Goal: Task Accomplishment & Management: Manage account settings

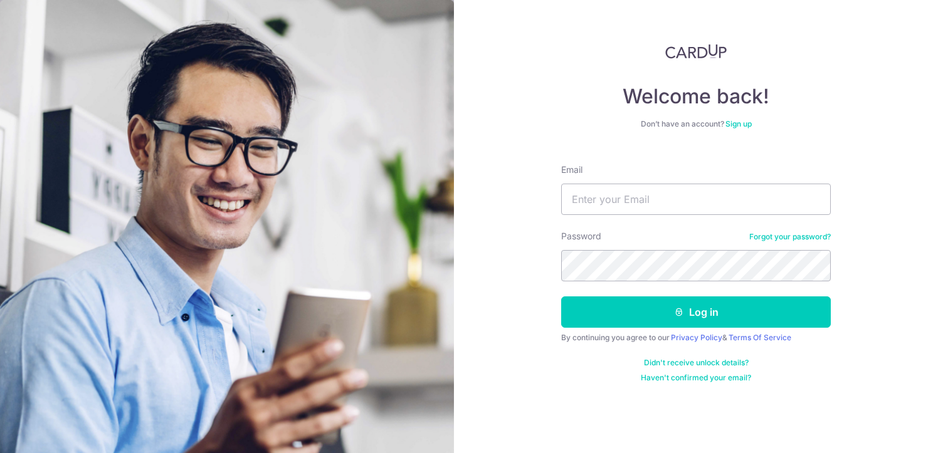
type input "[EMAIL_ADDRESS][DOMAIN_NAME]"
click at [640, 252] on div "Password Forgot your password?" at bounding box center [696, 255] width 270 height 51
drag, startPoint x: 642, startPoint y: 249, endPoint x: 515, endPoint y: 256, distance: 127.5
click at [515, 256] on div "Welcome back! Don’t have an account? Sign up Email peijun10@gmail.com Password …" at bounding box center [696, 226] width 484 height 453
click at [561, 297] on button "Log in" at bounding box center [696, 312] width 270 height 31
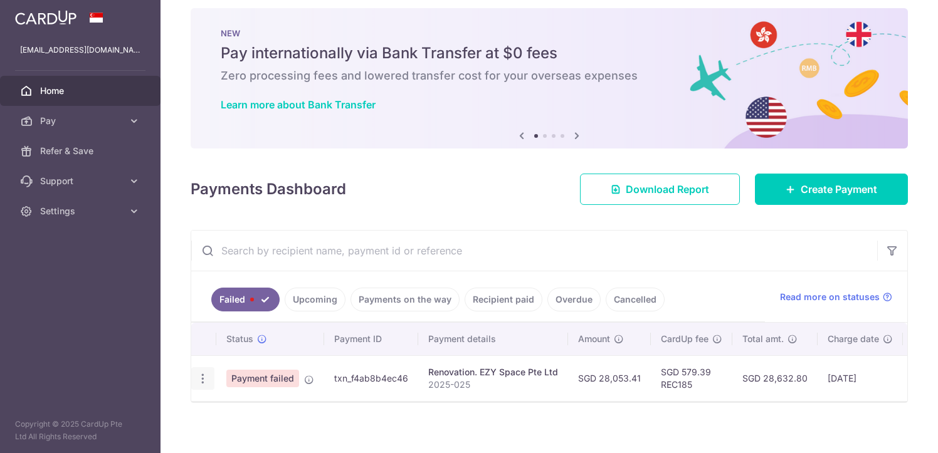
click at [202, 379] on icon "button" at bounding box center [202, 378] width 13 height 13
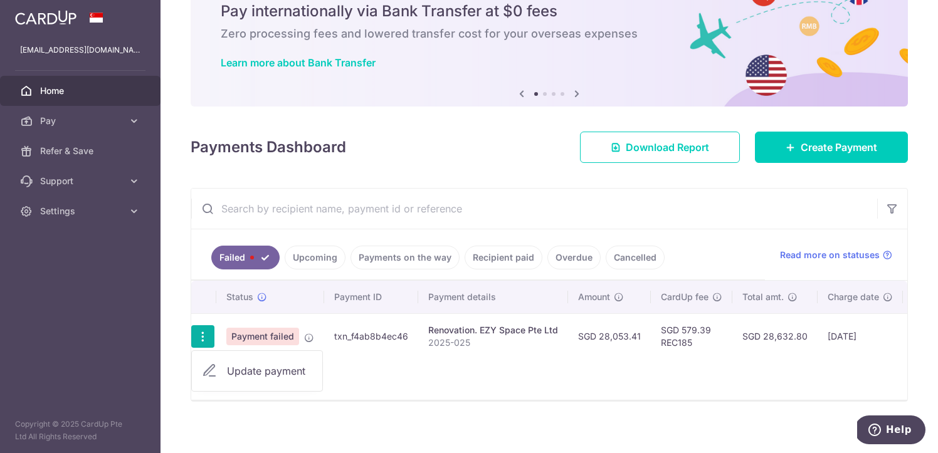
click at [500, 391] on div "Status Payment ID Payment details Amount CardUp fee Total amt. Charge date Due …" at bounding box center [549, 340] width 716 height 119
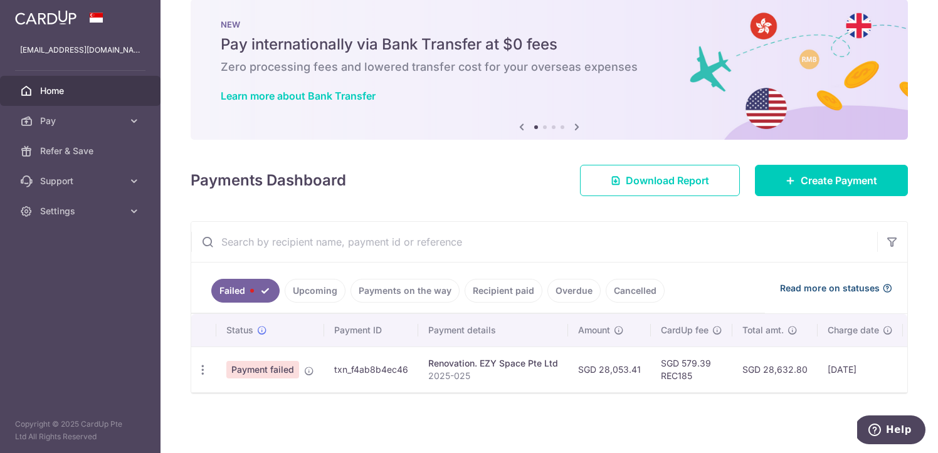
click at [873, 282] on div "Read more on statuses" at bounding box center [836, 288] width 112 height 13
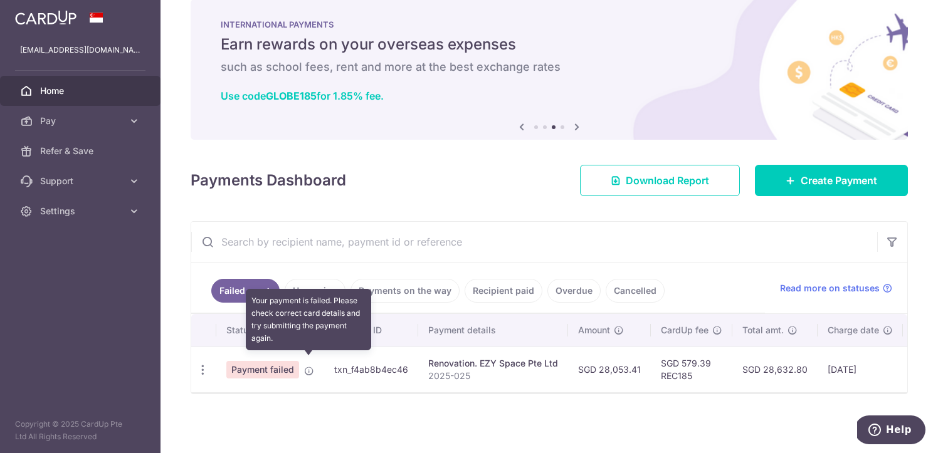
click at [308, 366] on icon at bounding box center [309, 371] width 10 height 10
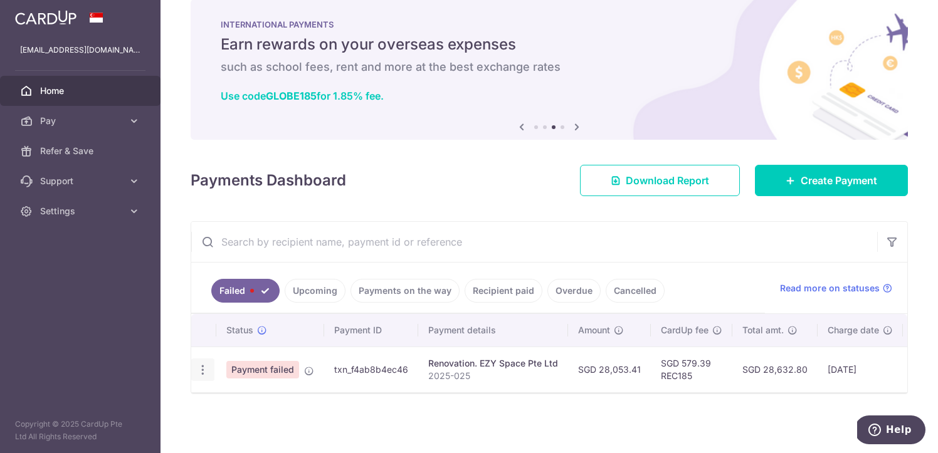
click at [204, 364] on icon "button" at bounding box center [202, 370] width 13 height 13
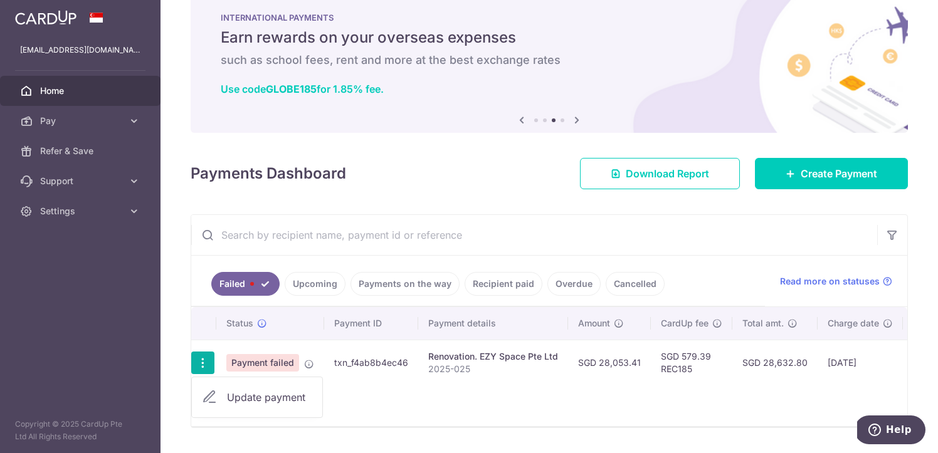
click at [231, 399] on span "Update payment" at bounding box center [269, 397] width 85 height 15
radio input "true"
type input "28,053.41"
type input "2025-025"
type input "30%"
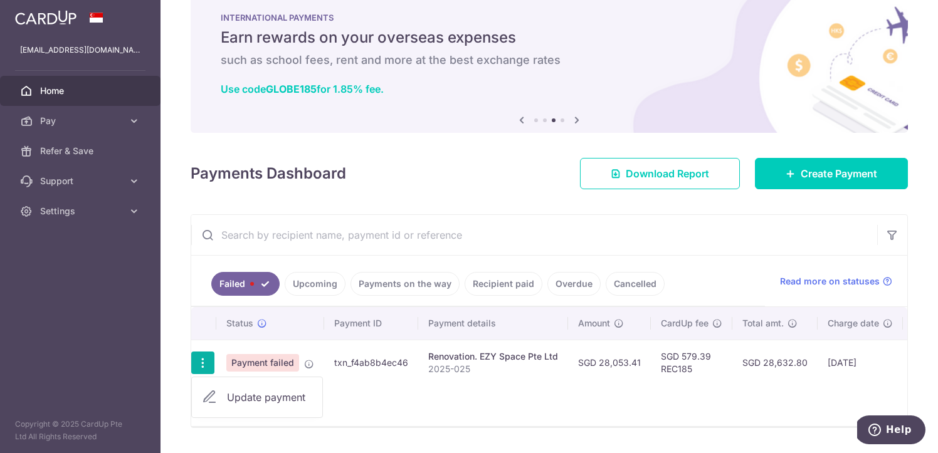
type input "REC185"
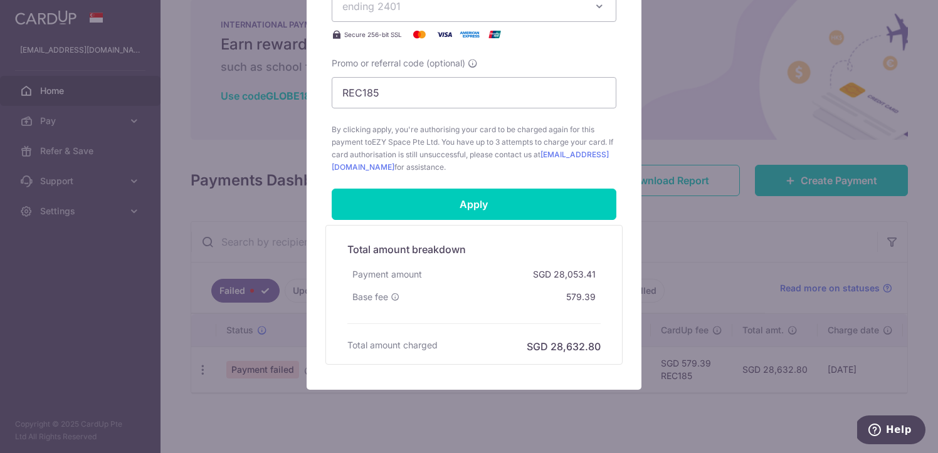
scroll to position [641, 0]
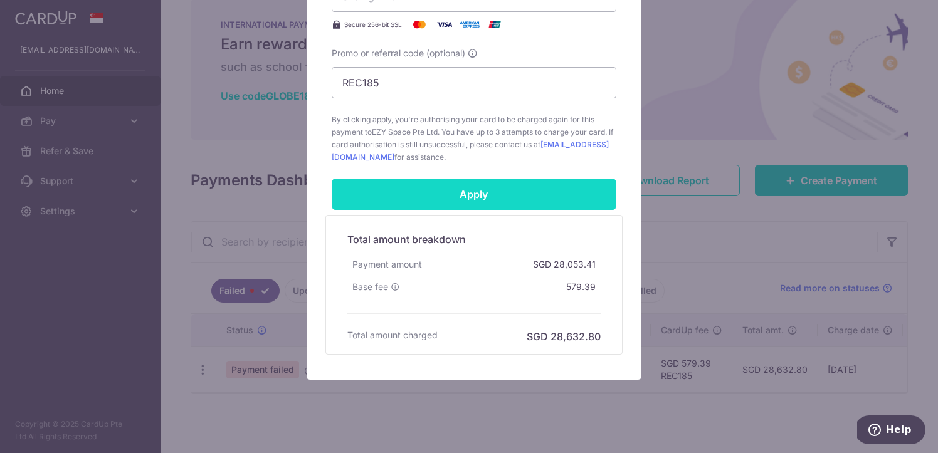
click at [492, 199] on input "Apply" at bounding box center [474, 194] width 285 height 31
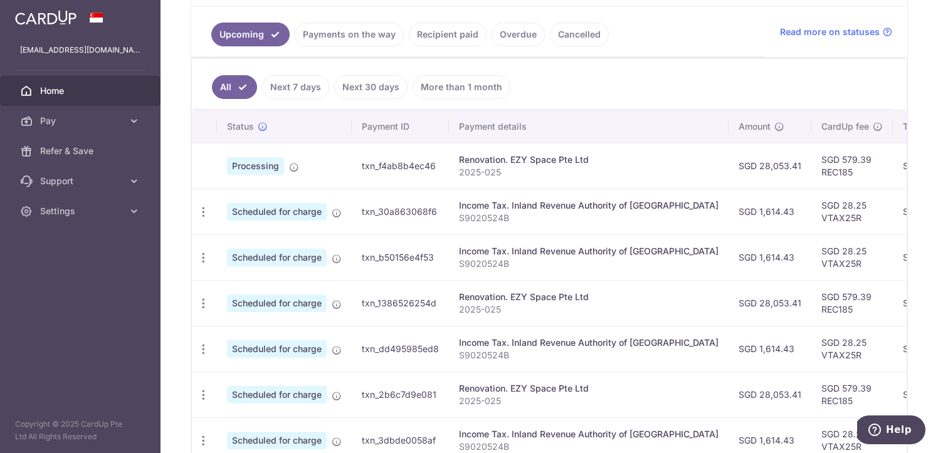
scroll to position [278, 0]
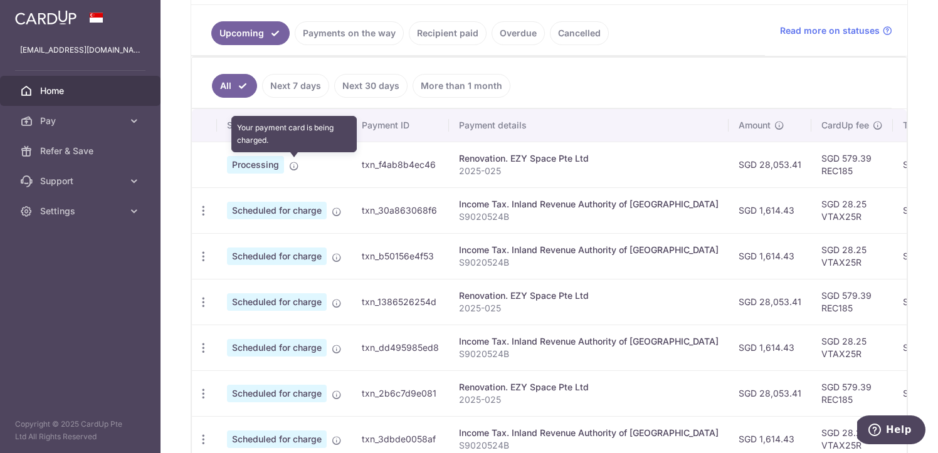
click at [292, 165] on icon at bounding box center [294, 166] width 10 height 10
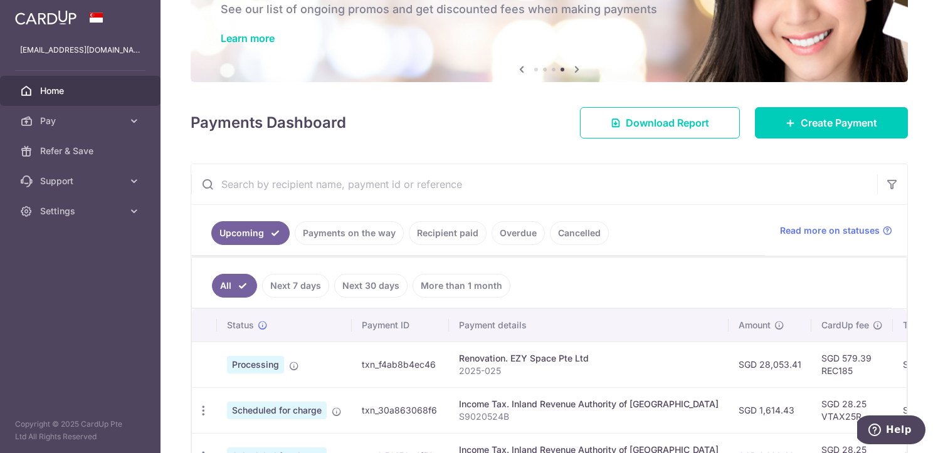
scroll to position [88, 0]
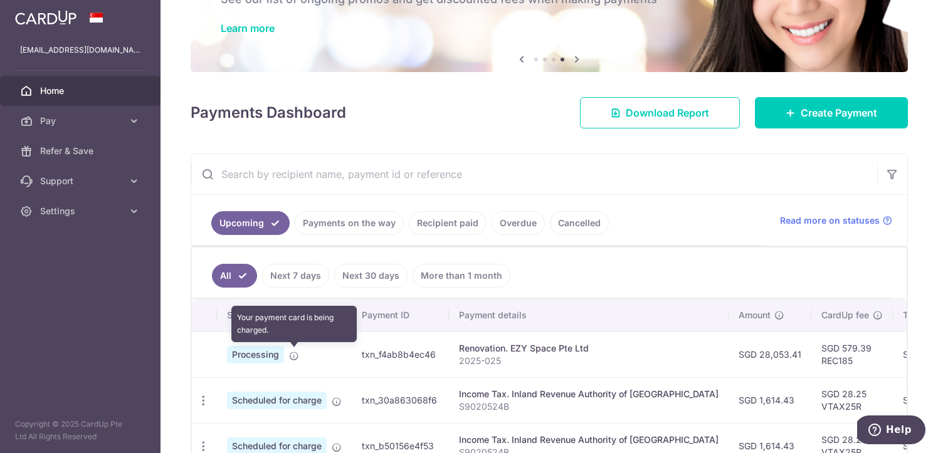
click at [291, 359] on icon at bounding box center [294, 356] width 10 height 10
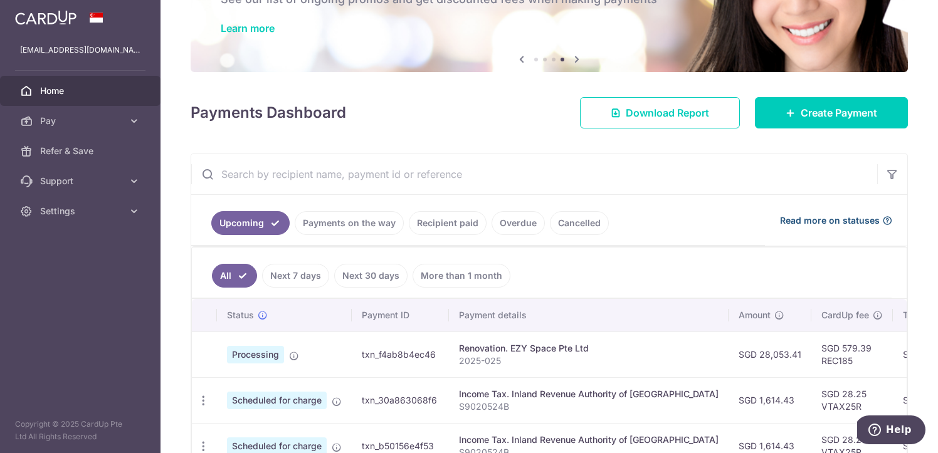
click at [850, 224] on span "Read more on statuses" at bounding box center [830, 220] width 100 height 13
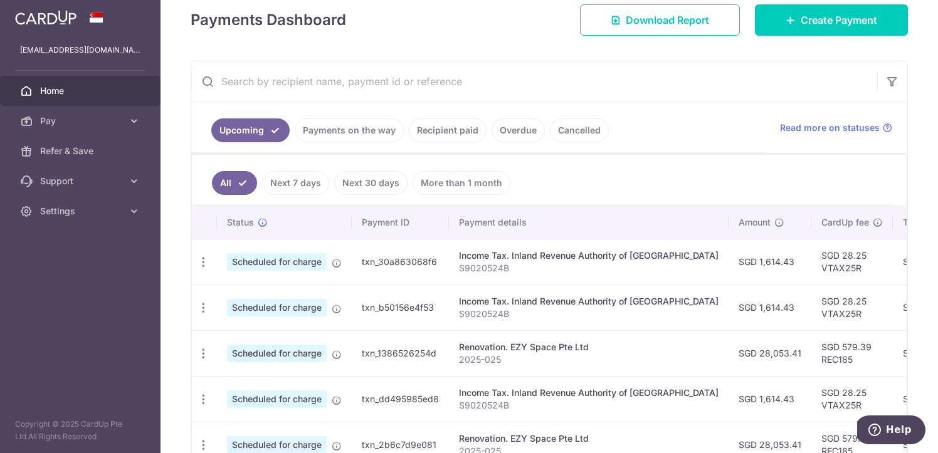
click at [349, 129] on link "Payments on the way" at bounding box center [349, 130] width 109 height 24
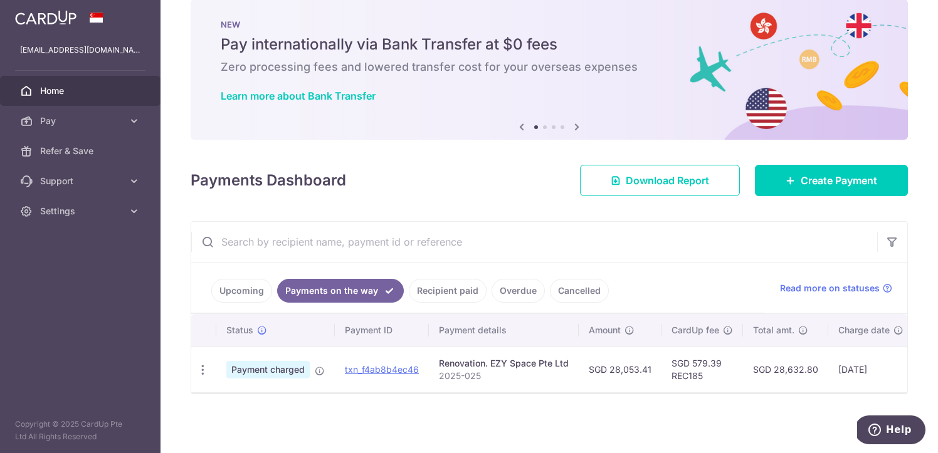
scroll to position [28, 0]
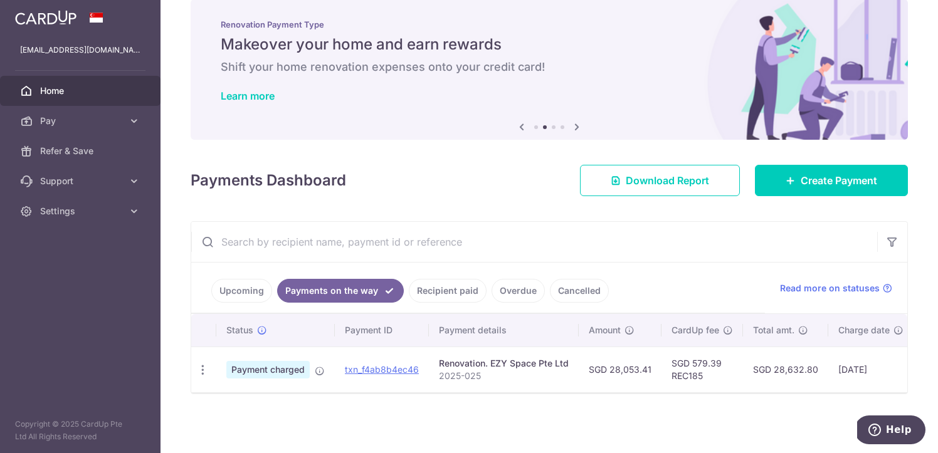
click at [578, 122] on icon at bounding box center [576, 127] width 15 height 16
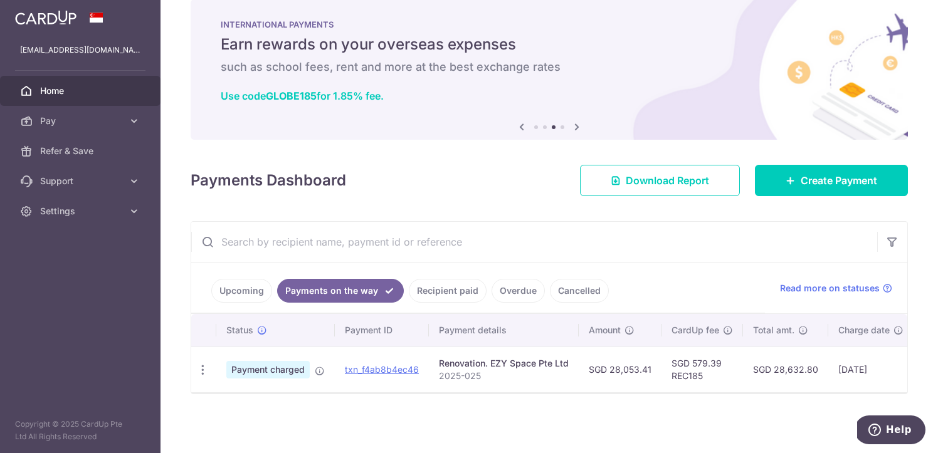
click at [574, 122] on icon at bounding box center [576, 127] width 15 height 16
